Goal: Find specific page/section: Find specific page/section

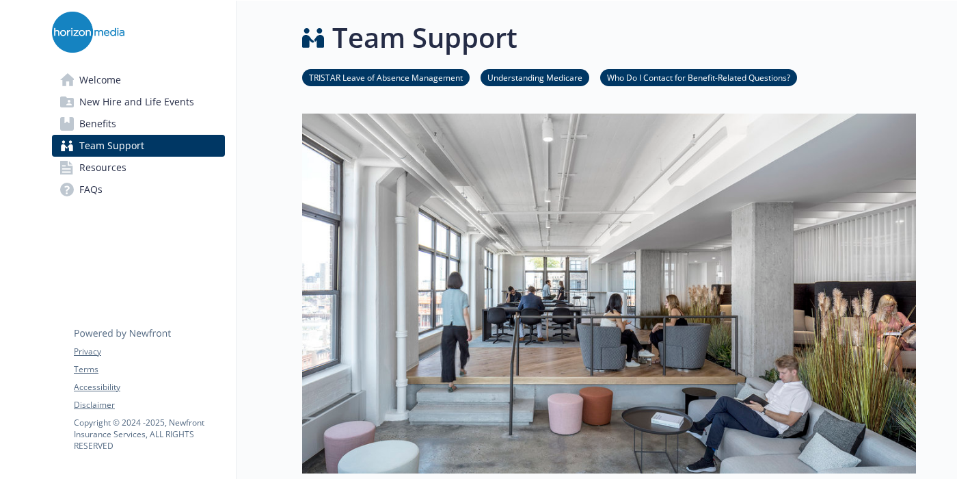
click at [400, 77] on link "TRISTAR Leave of Absence Management" at bounding box center [386, 76] width 168 height 13
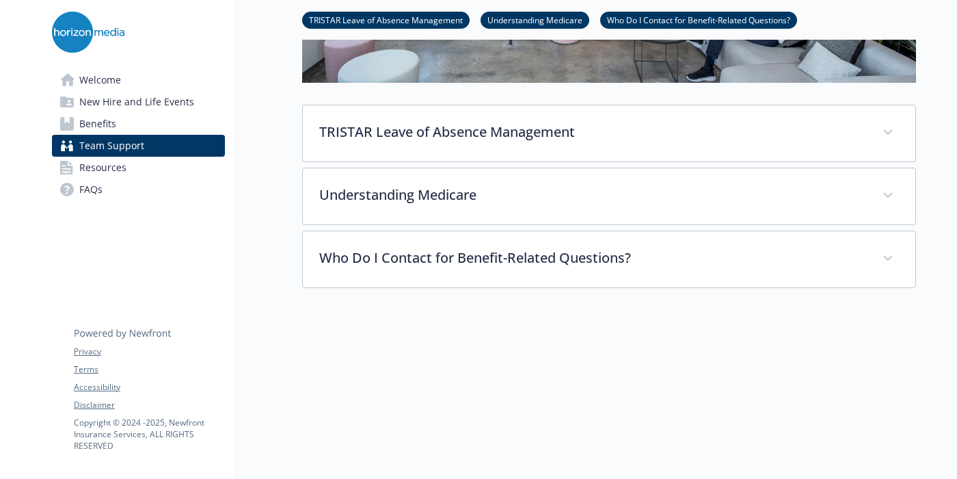
scroll to position [453, 0]
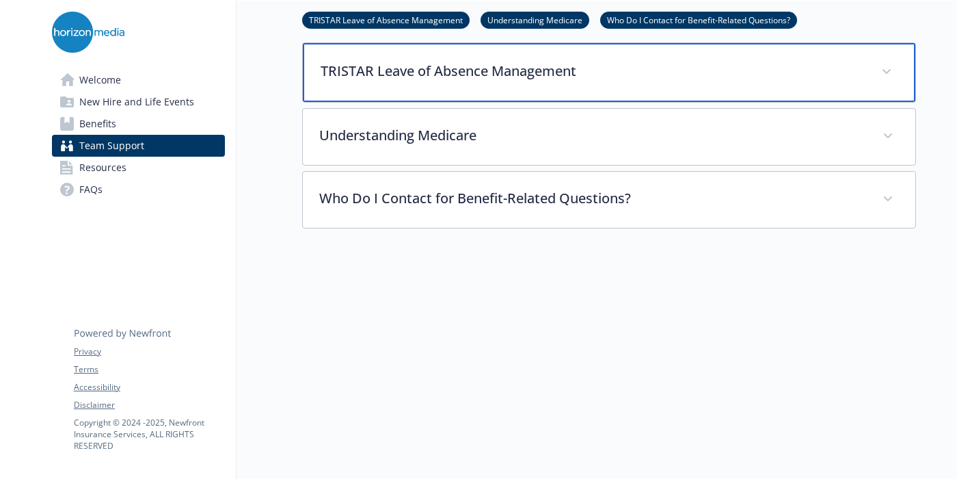
click at [520, 90] on div "TRISTAR Leave of Absence Management" at bounding box center [609, 72] width 613 height 59
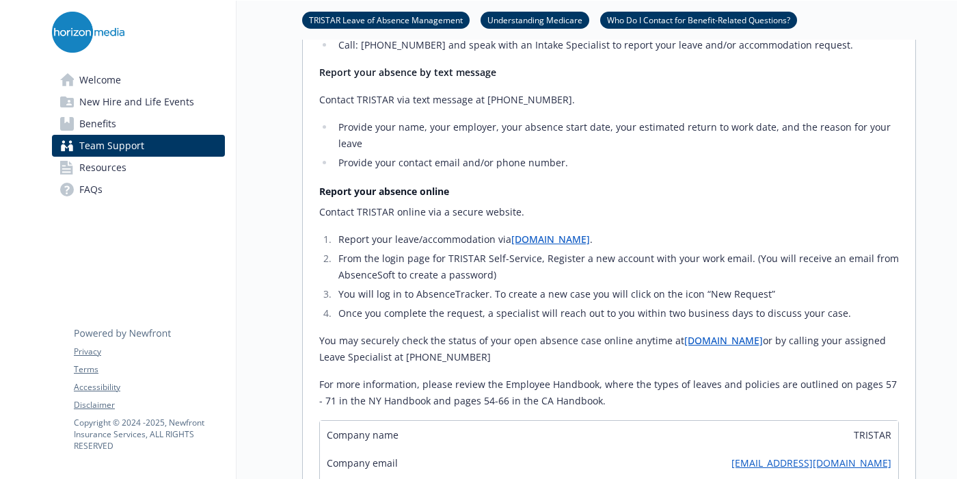
scroll to position [702, 0]
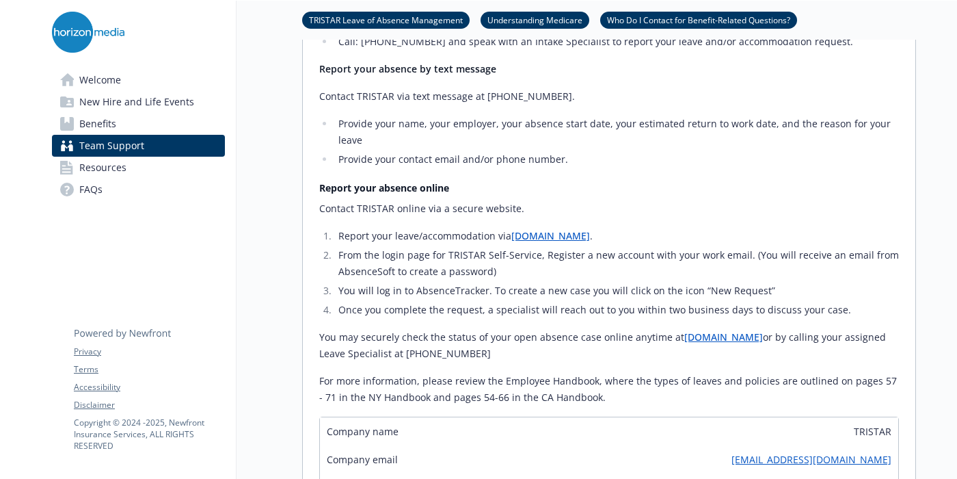
click at [590, 239] on link "[DOMAIN_NAME]" at bounding box center [550, 235] width 79 height 13
